Goal: Task Accomplishment & Management: Use online tool/utility

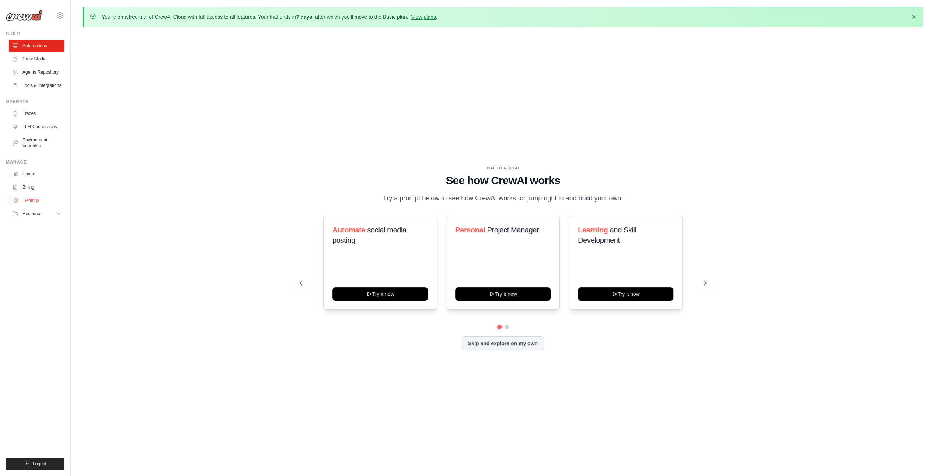
click at [28, 201] on link "Settings" at bounding box center [38, 201] width 56 height 12
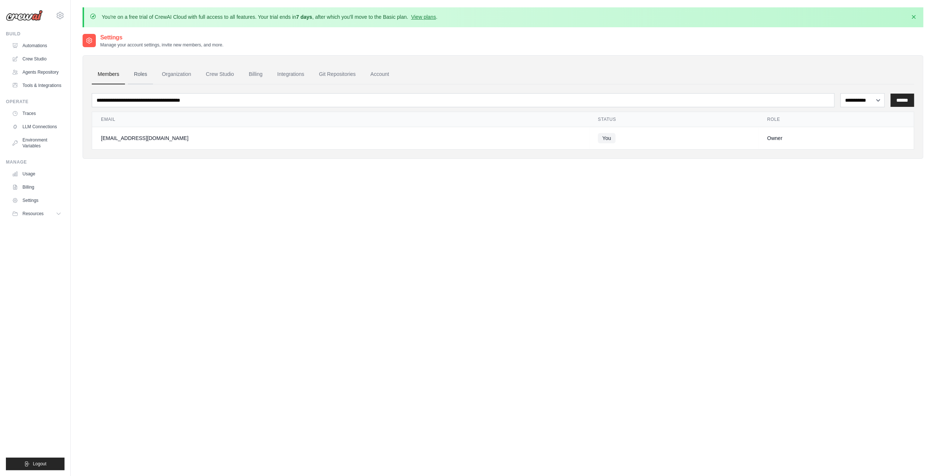
click at [137, 74] on link "Roles" at bounding box center [140, 75] width 25 height 20
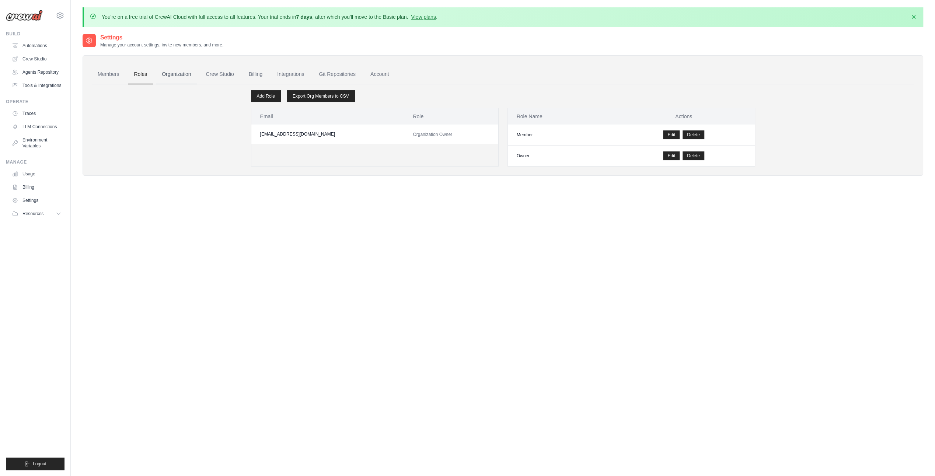
click at [175, 74] on link "Organization" at bounding box center [176, 75] width 41 height 20
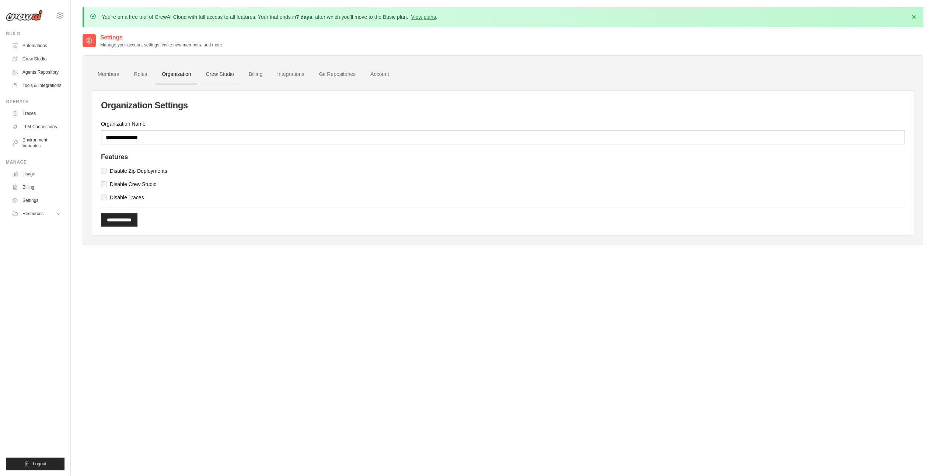
click at [223, 72] on link "Crew Studio" at bounding box center [220, 75] width 40 height 20
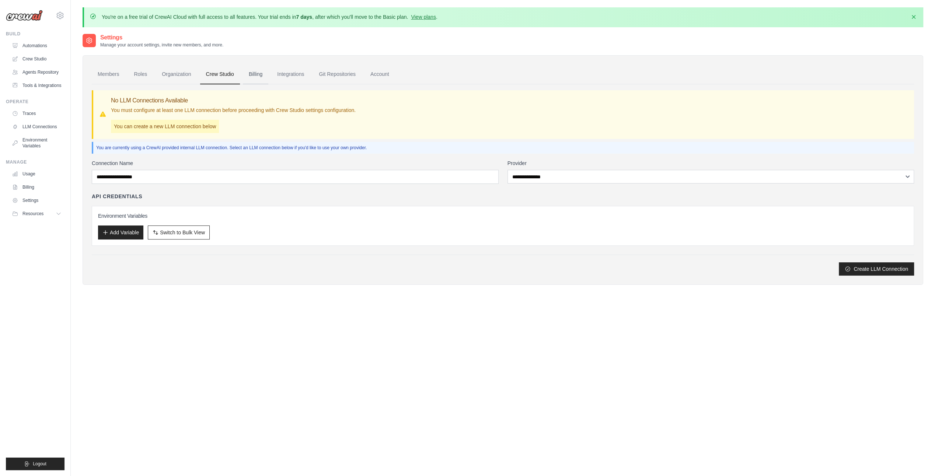
click at [254, 73] on link "Billing" at bounding box center [255, 75] width 25 height 20
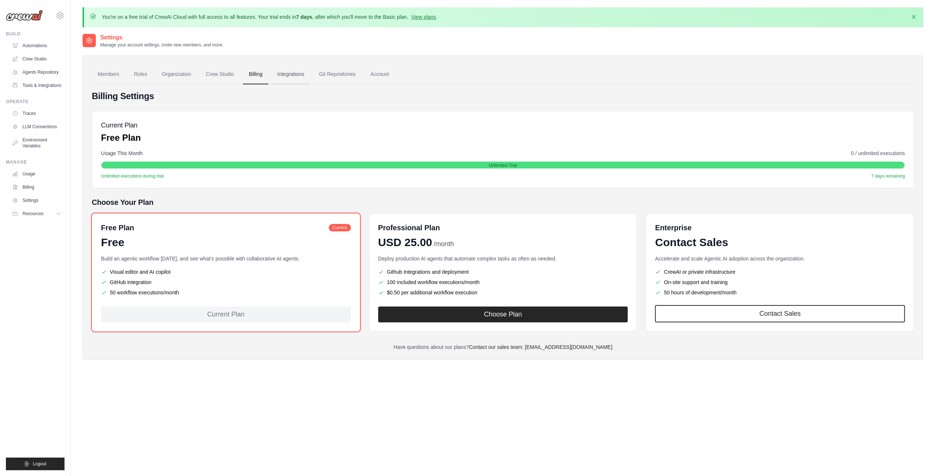
click at [286, 73] on link "Integrations" at bounding box center [290, 75] width 39 height 20
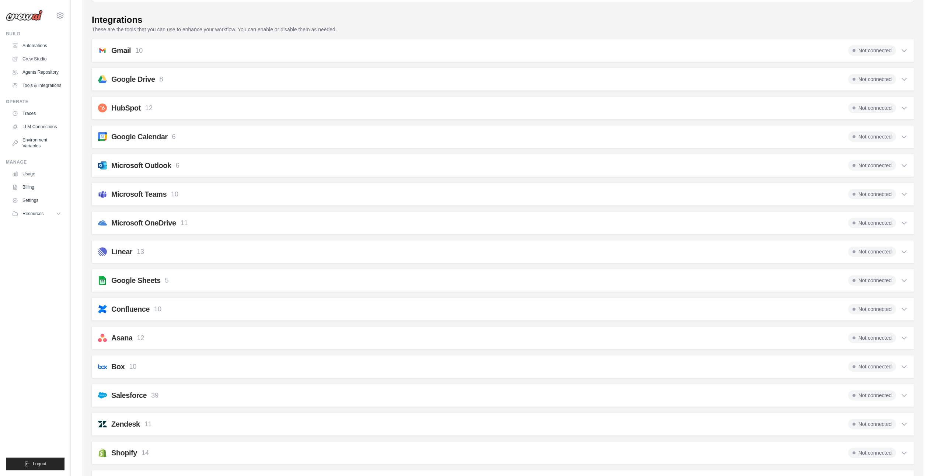
scroll to position [46, 0]
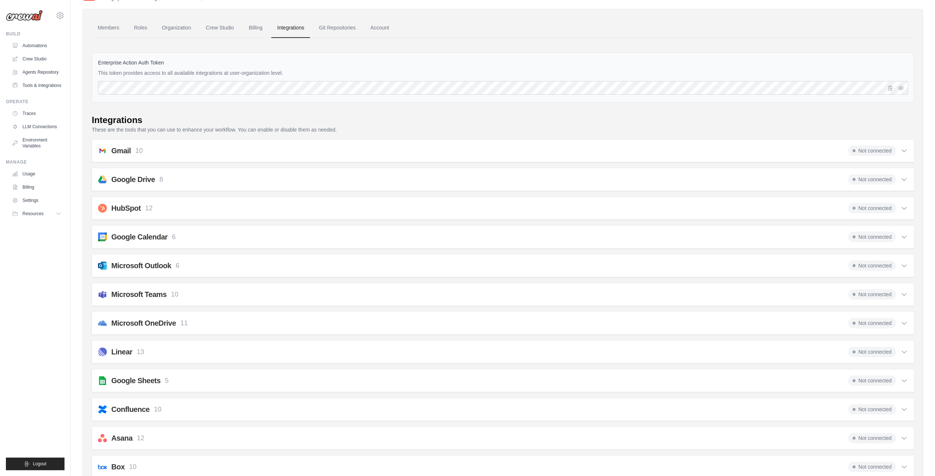
click at [128, 152] on h2 "Gmail" at bounding box center [121, 151] width 20 height 10
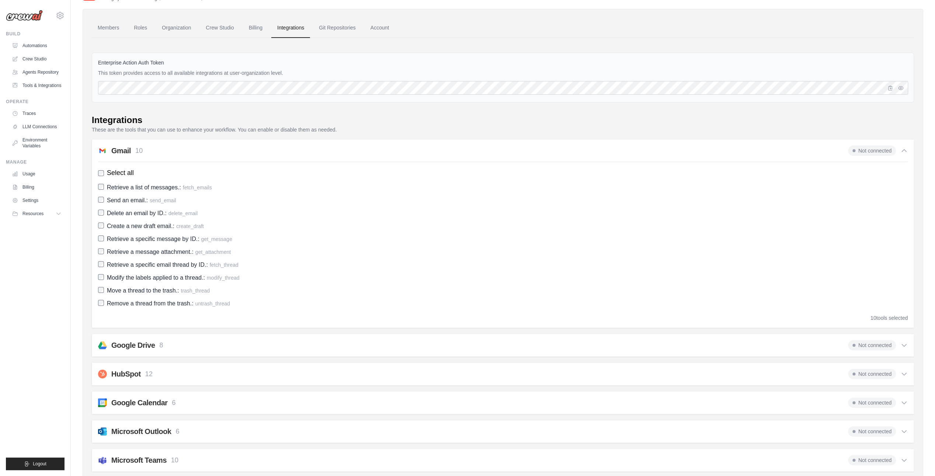
click at [122, 149] on h2 "Gmail" at bounding box center [121, 151] width 20 height 10
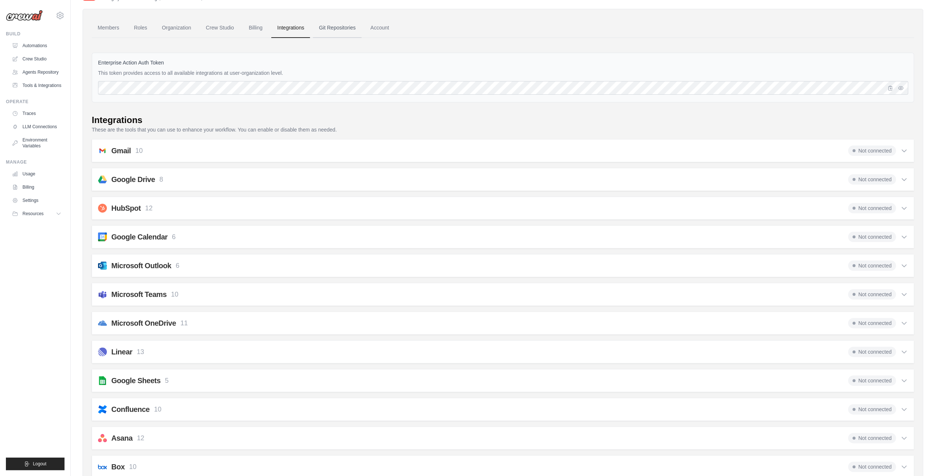
click at [332, 27] on link "Git Repositories" at bounding box center [337, 28] width 49 height 20
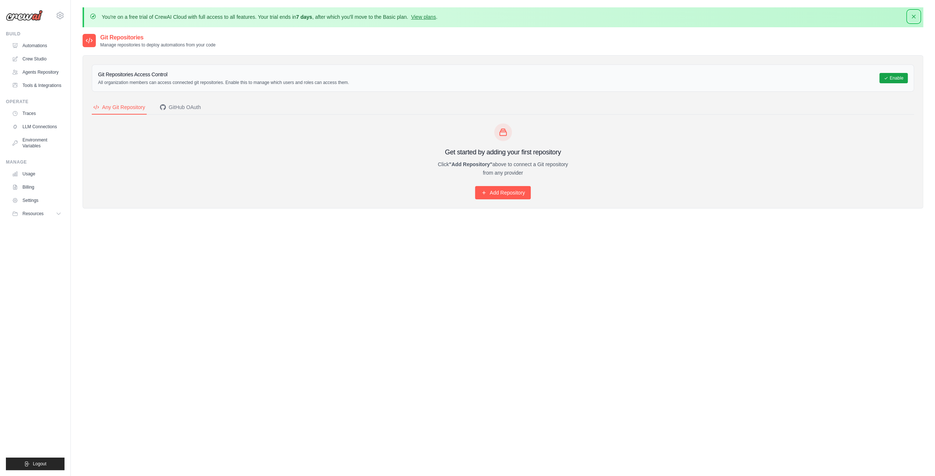
click at [914, 15] on icon "button" at bounding box center [914, 17] width 4 height 4
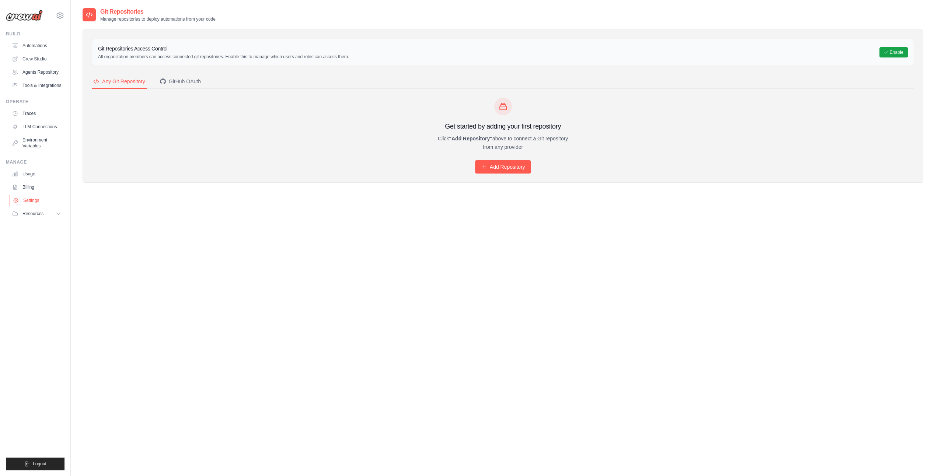
click at [32, 196] on link "Settings" at bounding box center [38, 201] width 56 height 12
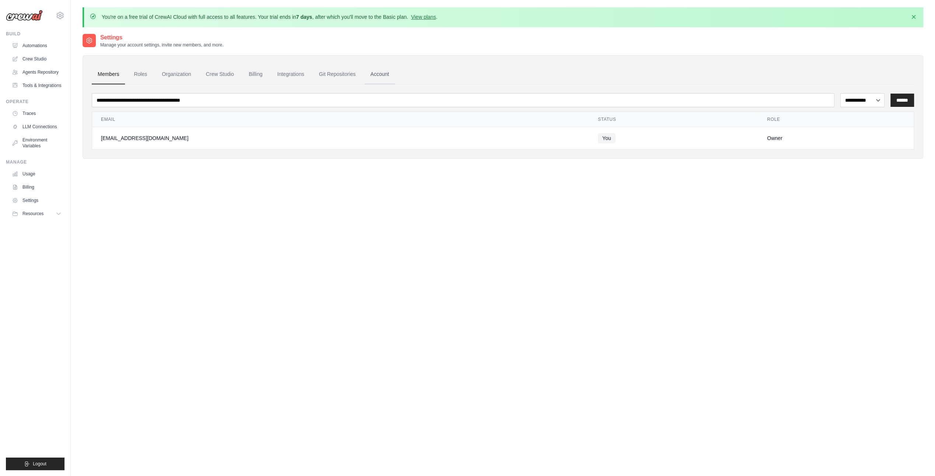
click at [381, 72] on link "Account" at bounding box center [380, 75] width 31 height 20
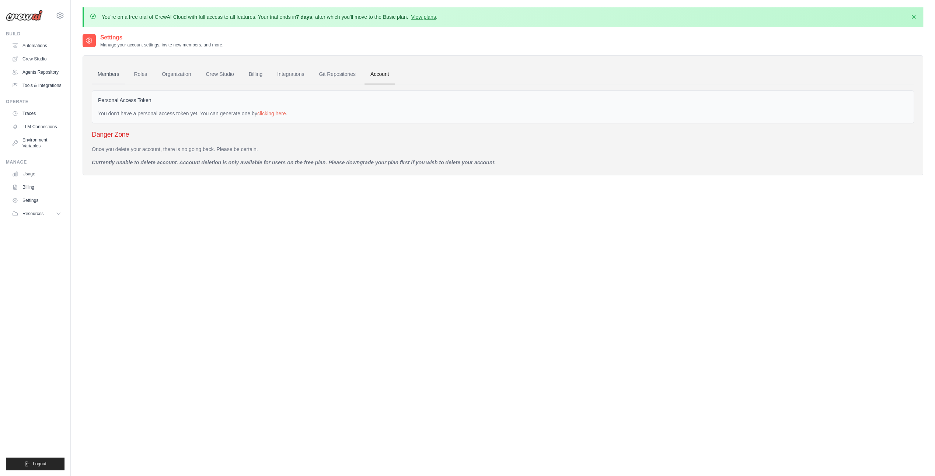
click at [113, 73] on link "Members" at bounding box center [108, 75] width 33 height 20
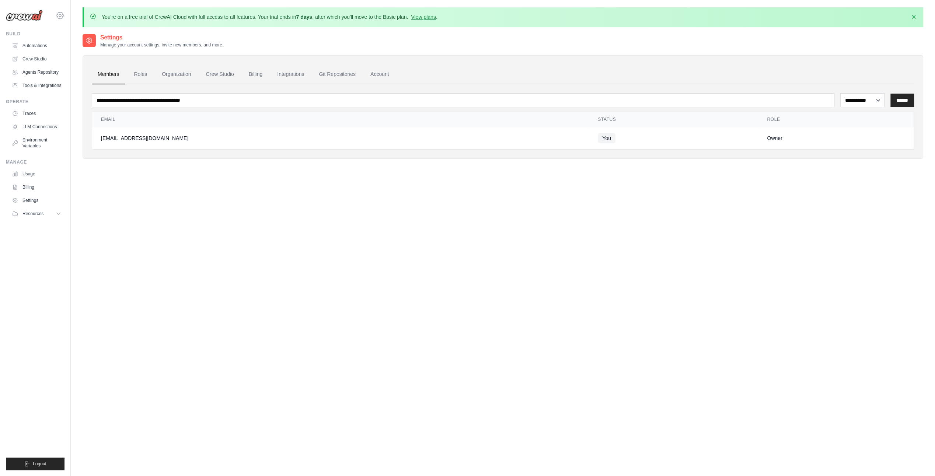
click at [61, 15] on icon at bounding box center [60, 15] width 2 height 2
click at [78, 46] on span "Settings" at bounding box center [91, 45] width 58 height 7
click at [60, 212] on icon at bounding box center [59, 214] width 6 height 6
click at [45, 87] on link "Tools & Integrations" at bounding box center [38, 86] width 56 height 12
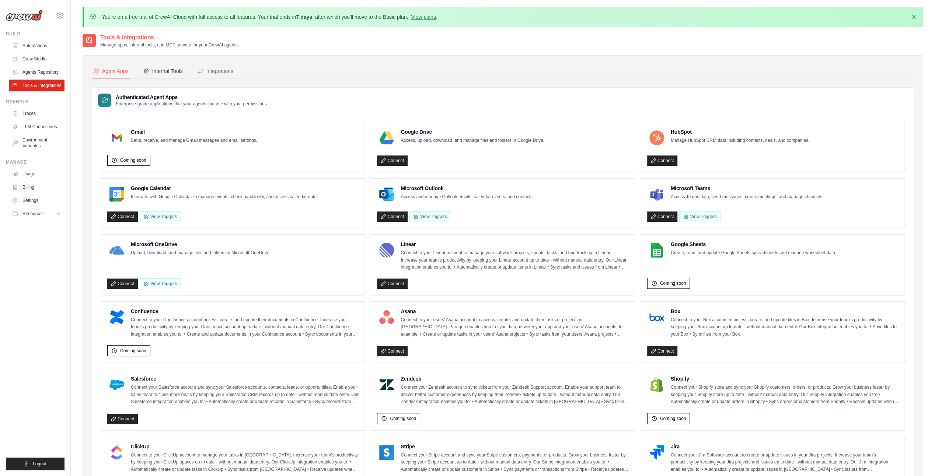
click at [163, 73] on div "Internal Tools" at bounding box center [162, 70] width 39 height 7
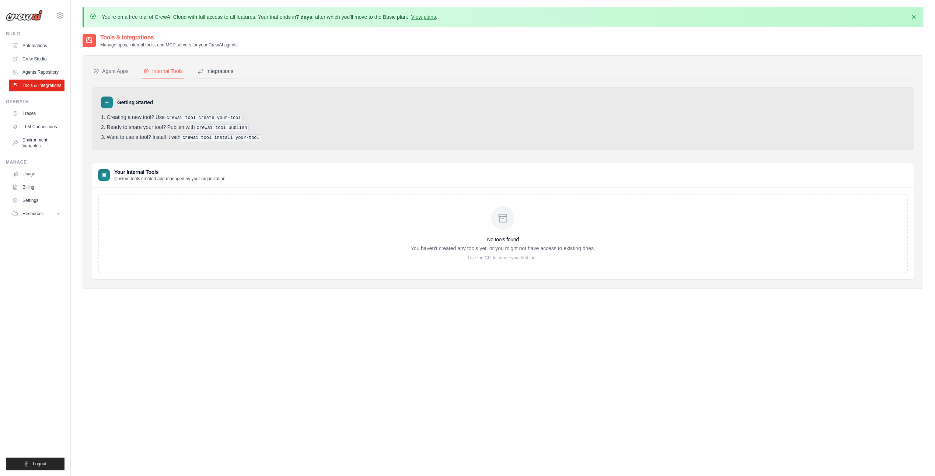
click at [219, 72] on div "Integrations" at bounding box center [216, 70] width 36 height 7
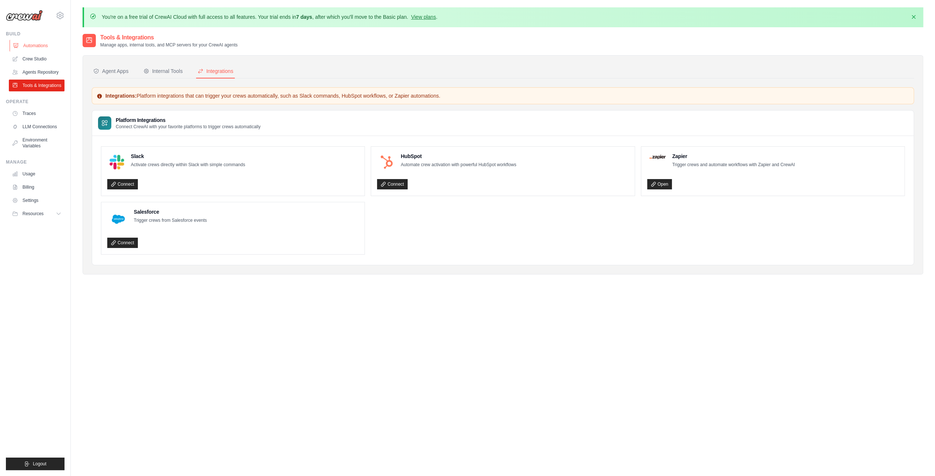
click at [41, 46] on link "Automations" at bounding box center [38, 46] width 56 height 12
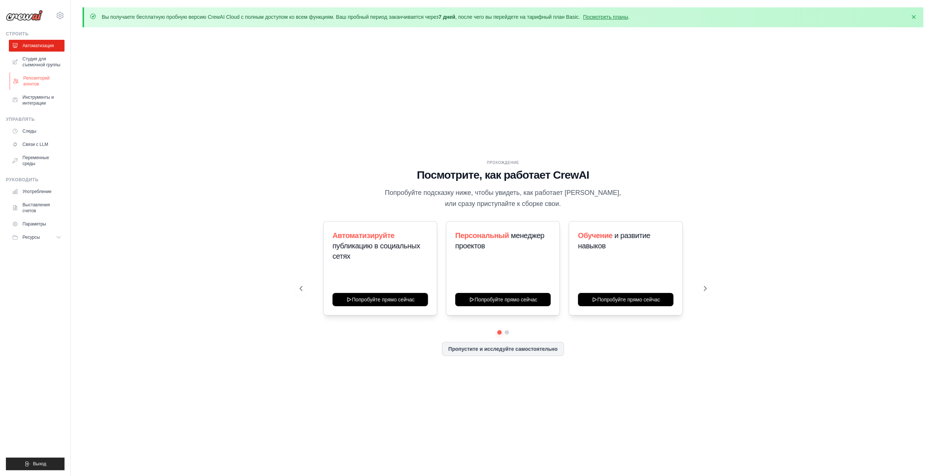
click at [38, 80] on font "Репозиторий агентов" at bounding box center [42, 81] width 39 height 12
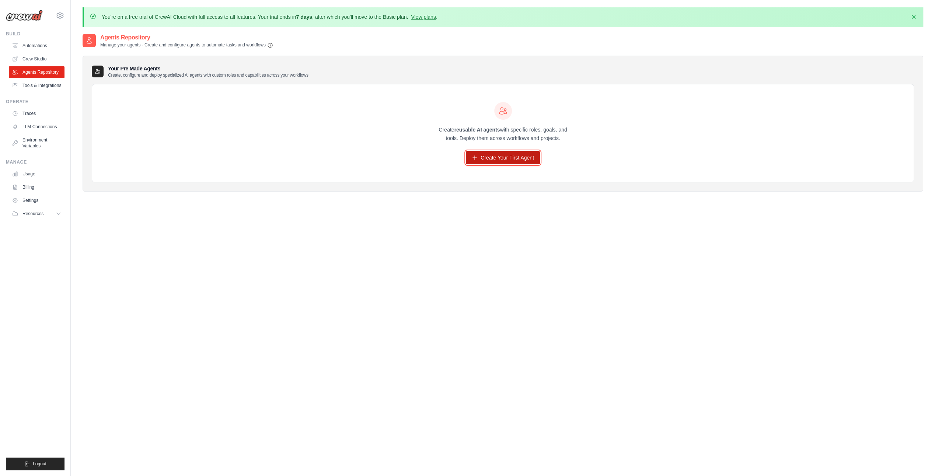
click at [493, 160] on link "Create Your First Agent" at bounding box center [503, 157] width 74 height 13
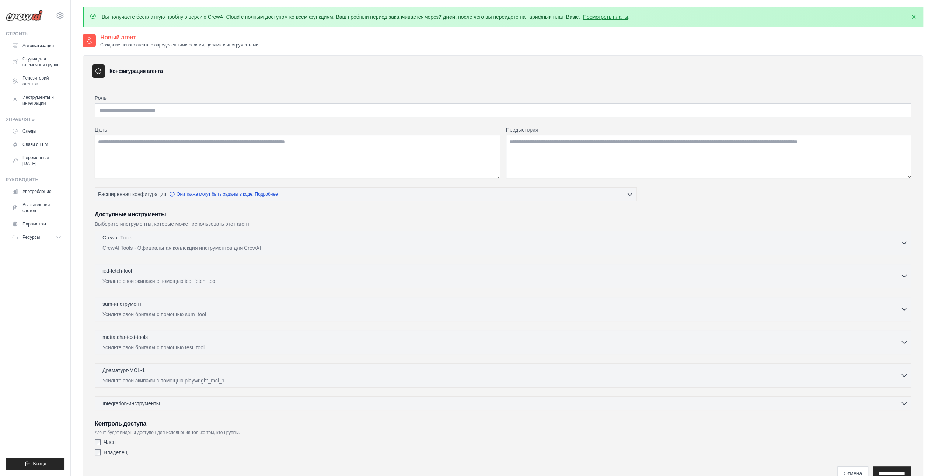
click at [24, 18] on img at bounding box center [24, 15] width 37 height 11
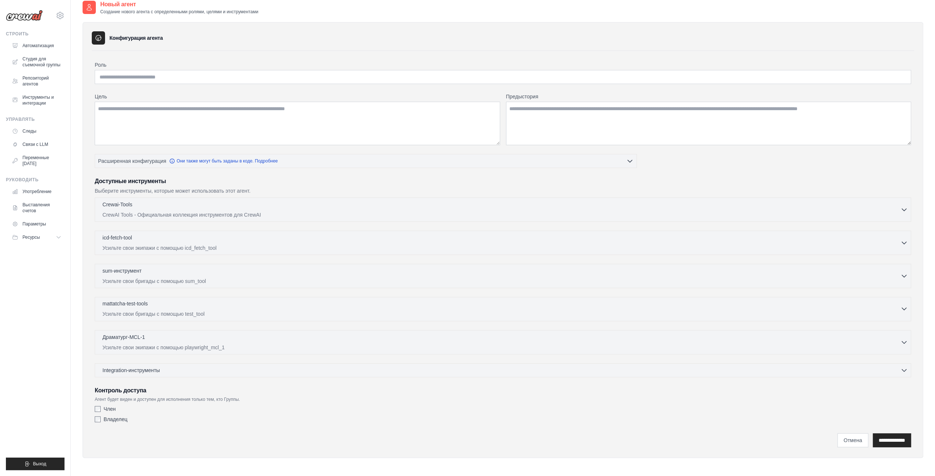
scroll to position [41, 0]
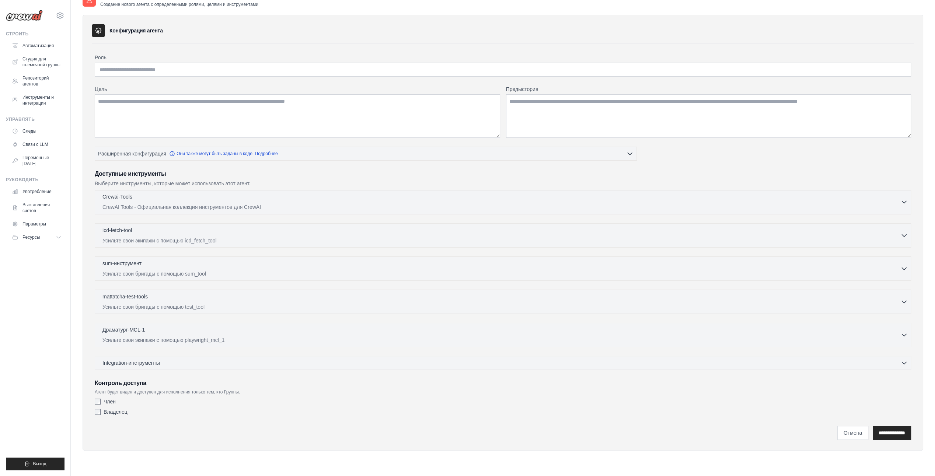
click at [117, 195] on p "Crewai-Tools" at bounding box center [117, 196] width 30 height 7
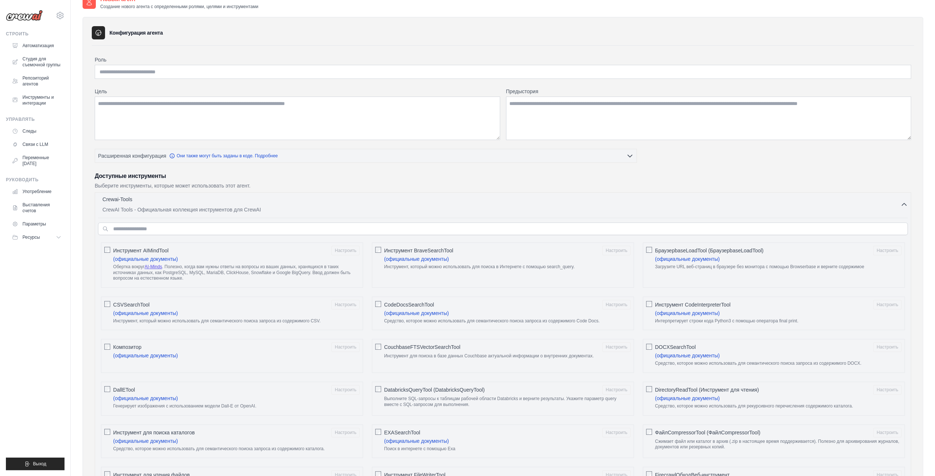
scroll to position [0, 0]
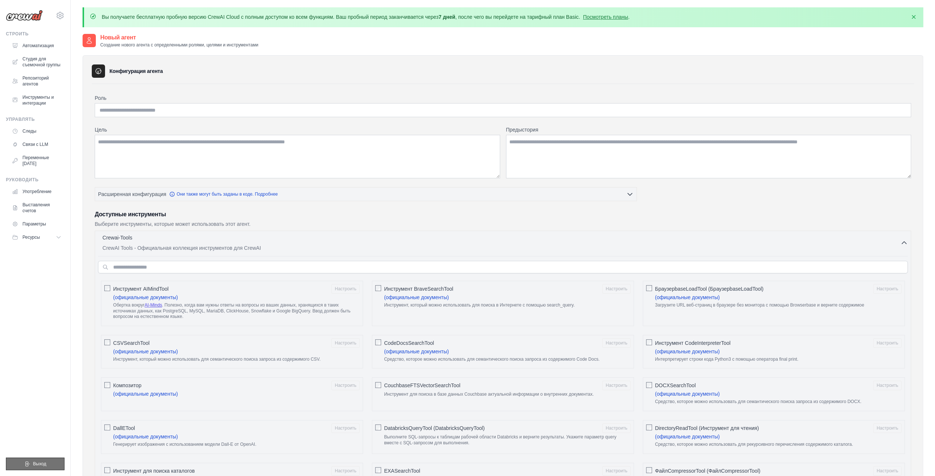
click at [35, 463] on span "Выход" at bounding box center [39, 464] width 13 height 6
